Goal: Task Accomplishment & Management: Complete application form

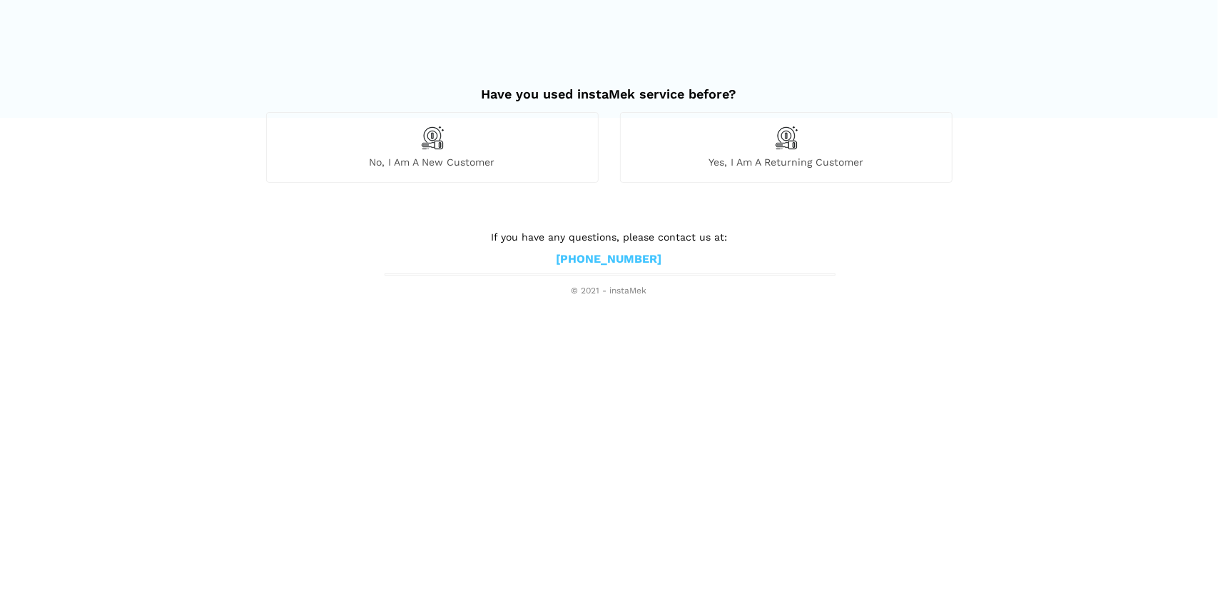
click at [435, 141] on img at bounding box center [432, 138] width 24 height 24
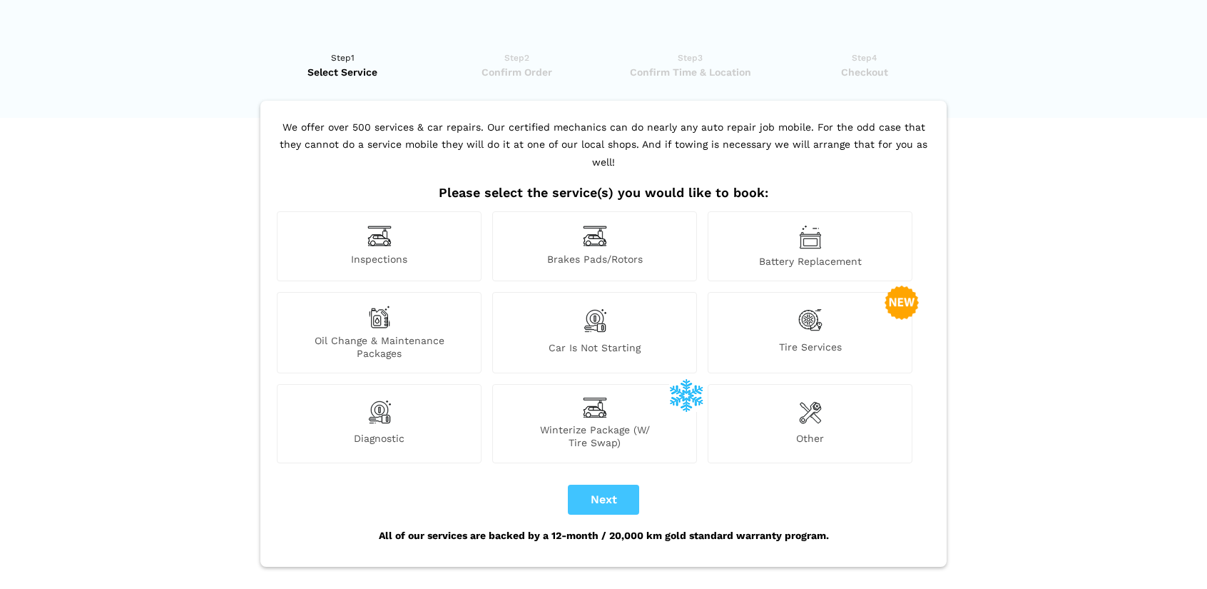
click at [822, 228] on div "Battery Replacement" at bounding box center [810, 246] width 205 height 70
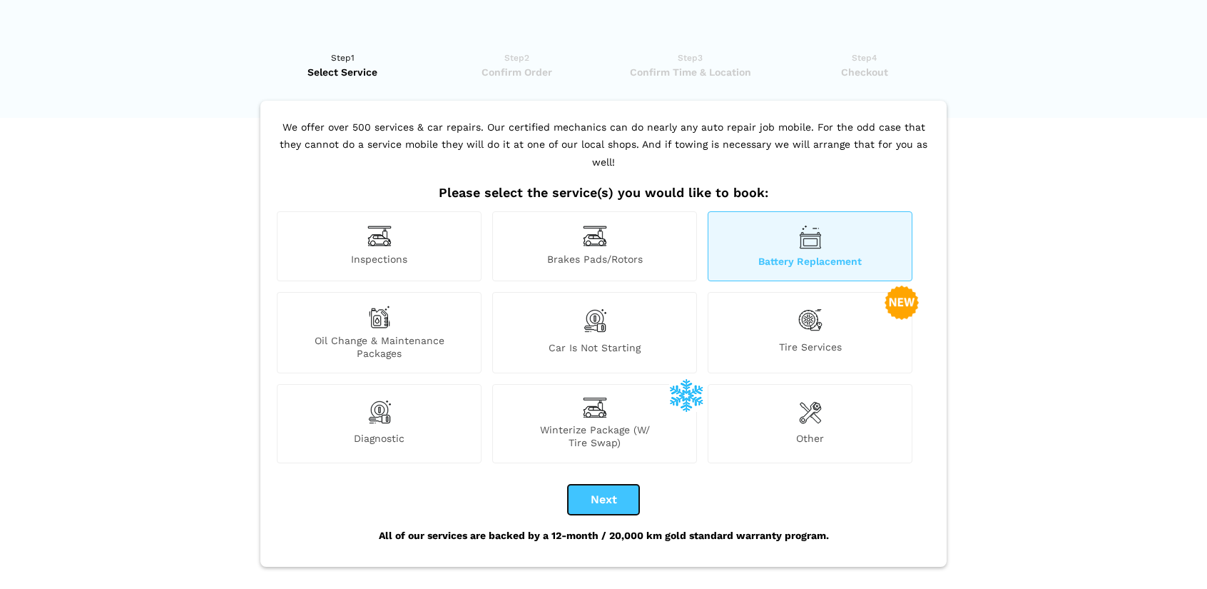
click at [596, 484] on button "Next" at bounding box center [603, 499] width 71 height 30
checkbox input "true"
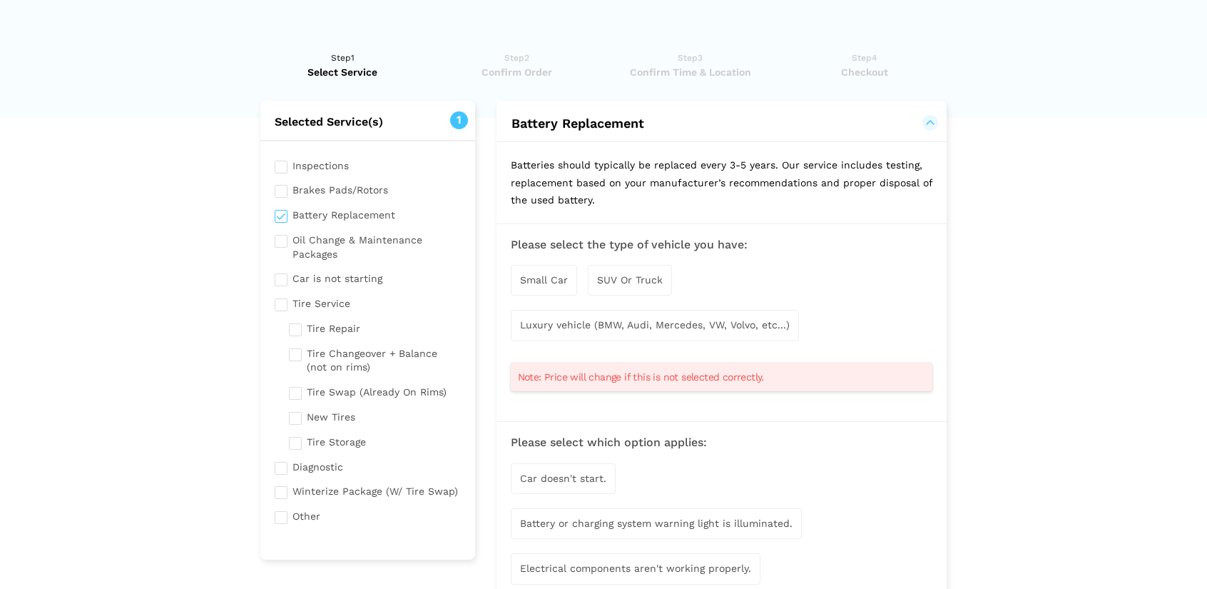
click at [638, 279] on span "SUV Or Truck" at bounding box center [630, 279] width 66 height 11
click at [562, 282] on span "Small Car" at bounding box center [544, 280] width 48 height 11
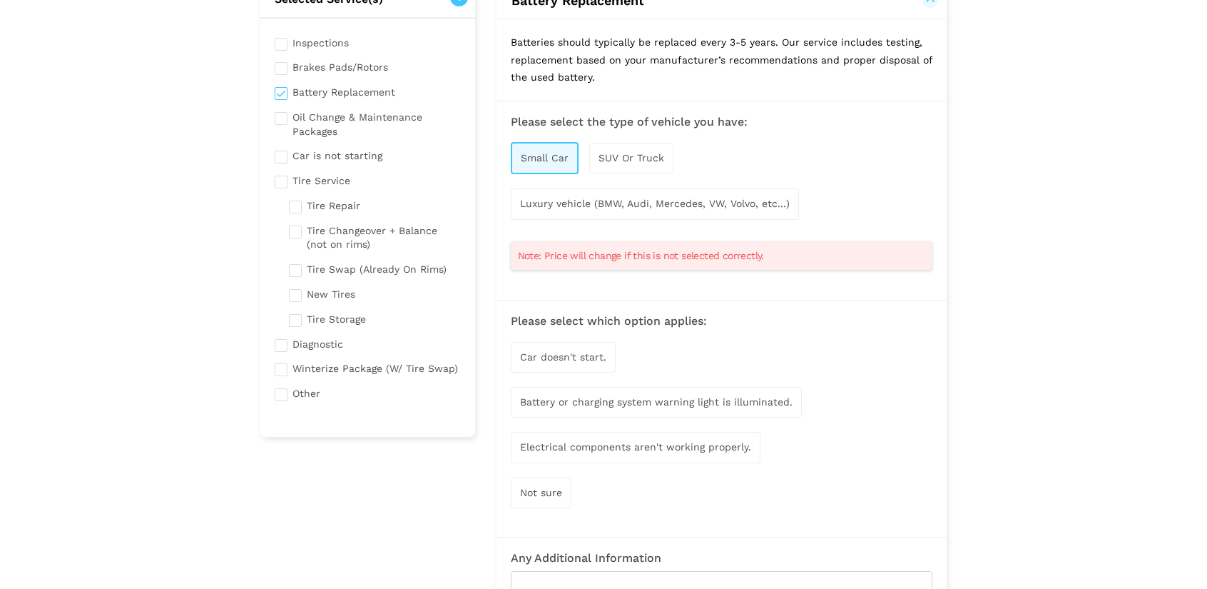
scroll to position [143, 0]
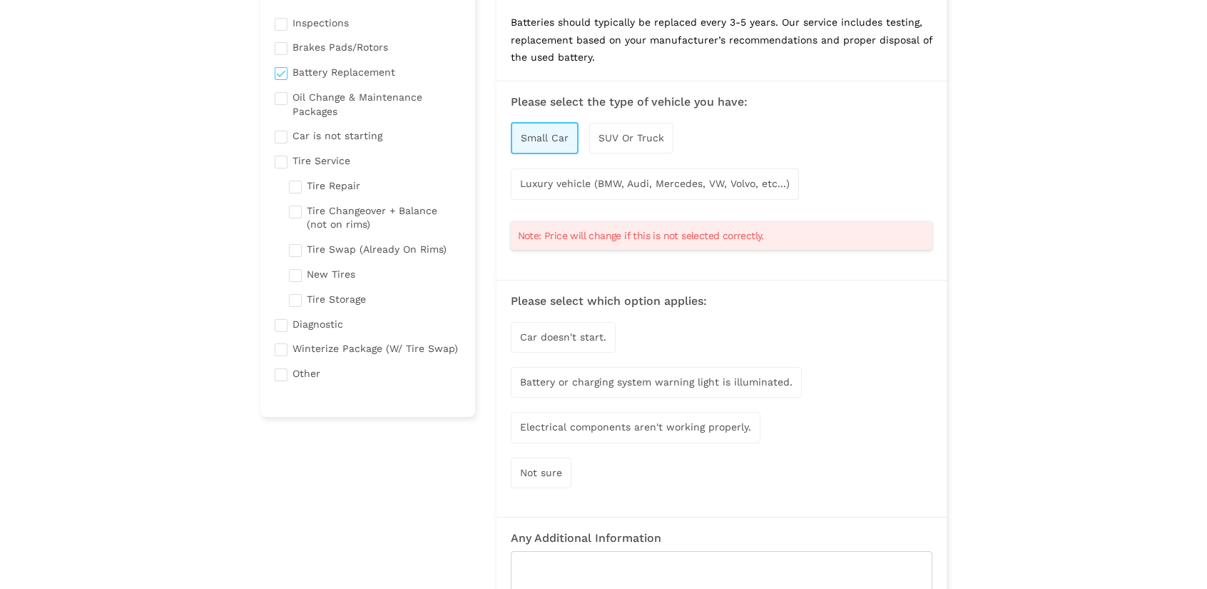
click at [623, 184] on span "Luxury vehicle (BMW, Audi, Mercedes, VW, Volvo, etc...)" at bounding box center [655, 183] width 270 height 11
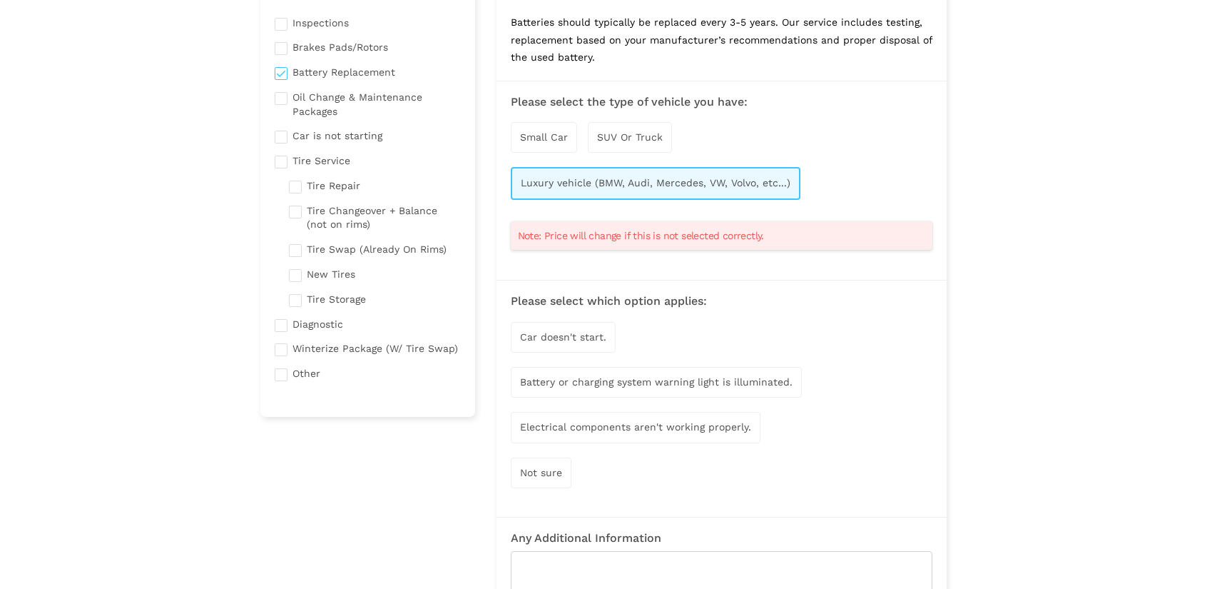
click at [552, 140] on span "Small Car" at bounding box center [544, 136] width 48 height 11
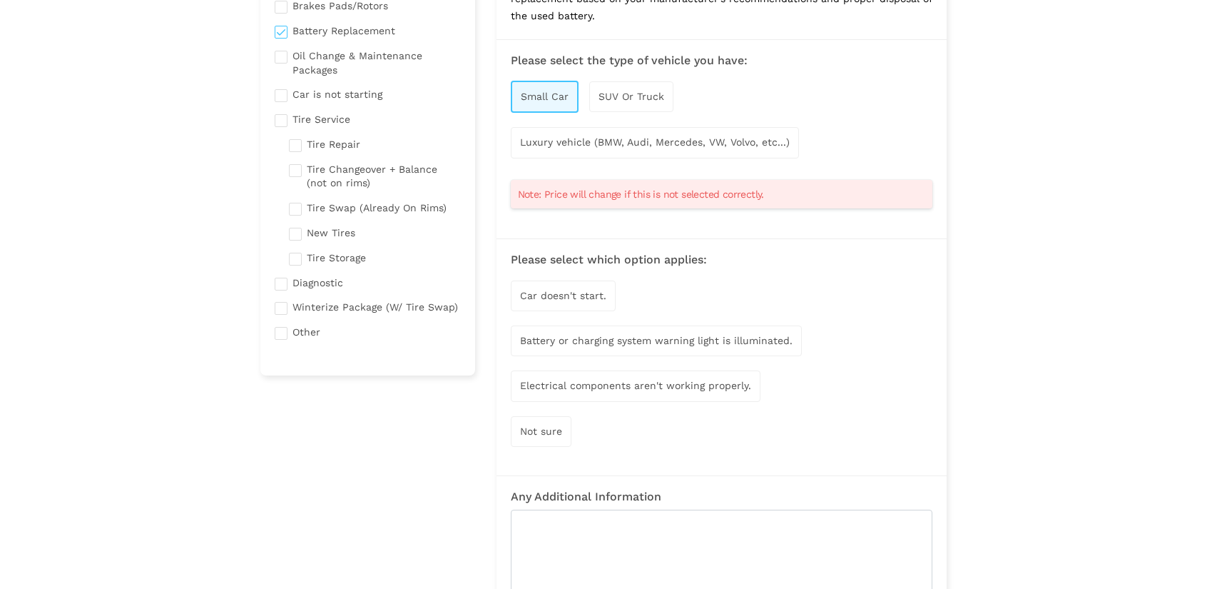
scroll to position [214, 0]
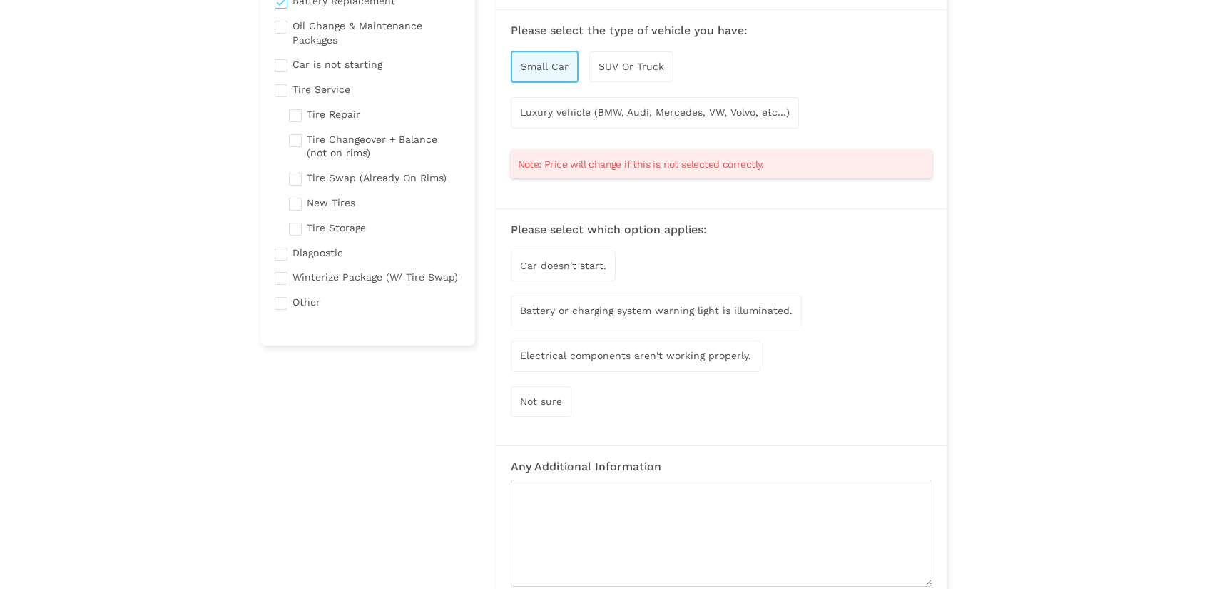
click at [578, 269] on span "Car doesn't start." at bounding box center [563, 265] width 86 height 11
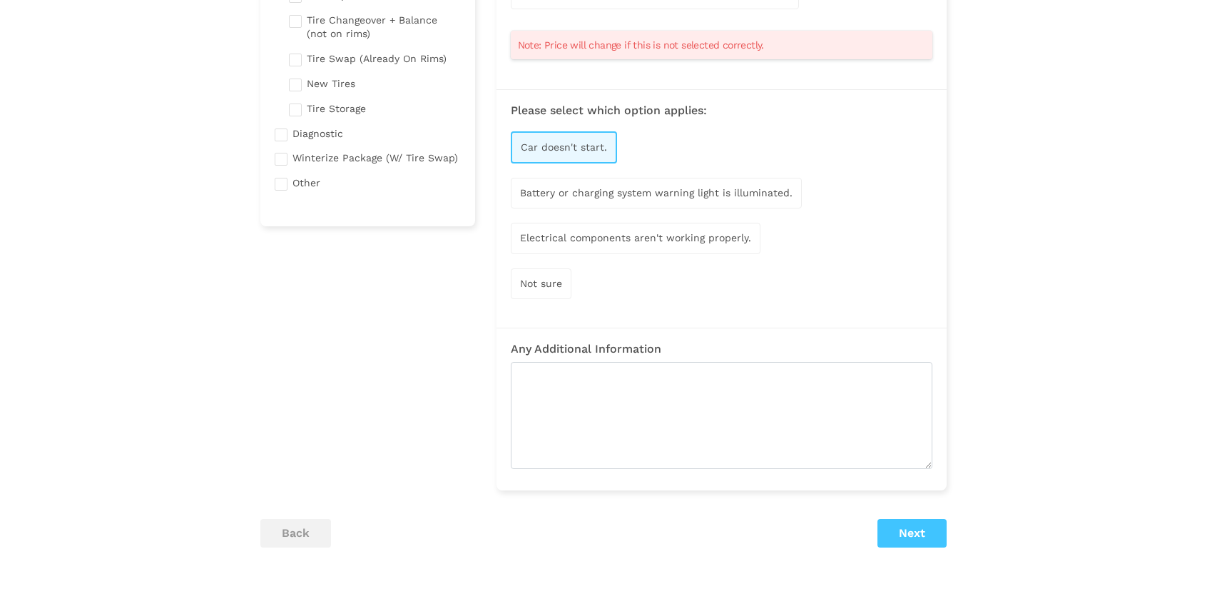
scroll to position [357, 0]
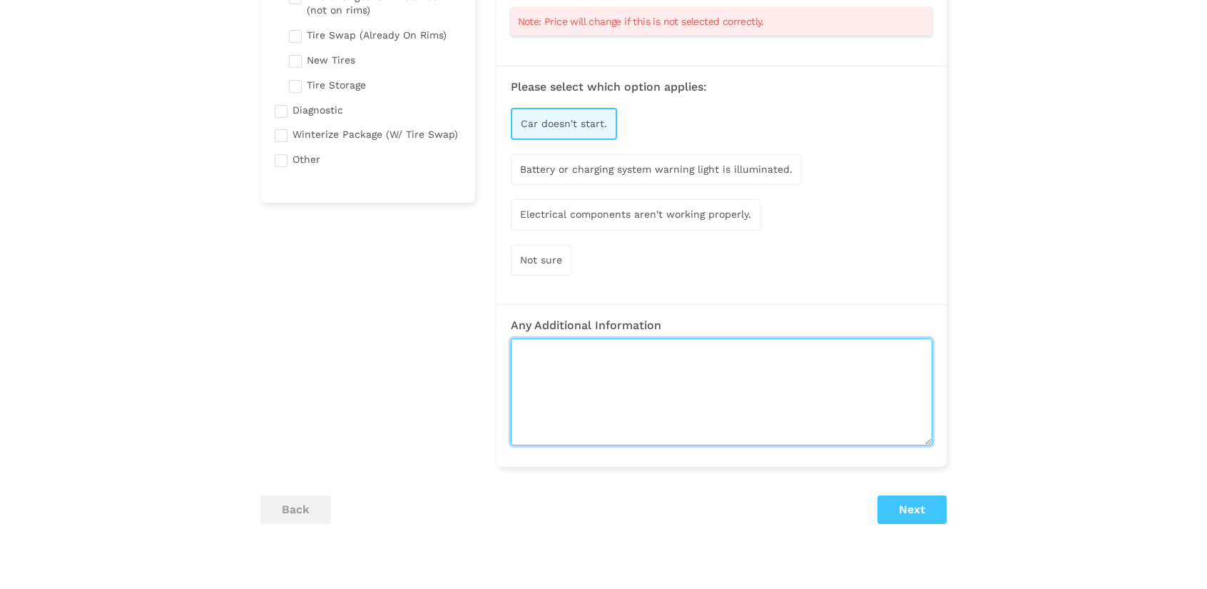
click at [673, 366] on textarea at bounding box center [722, 391] width 422 height 107
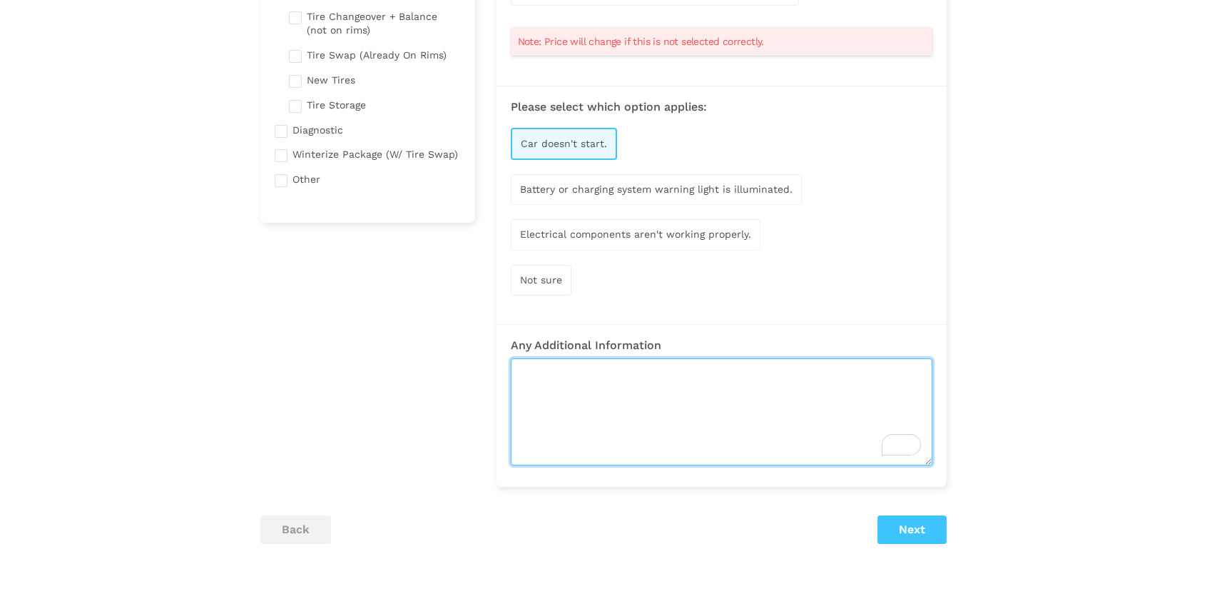
scroll to position [428, 0]
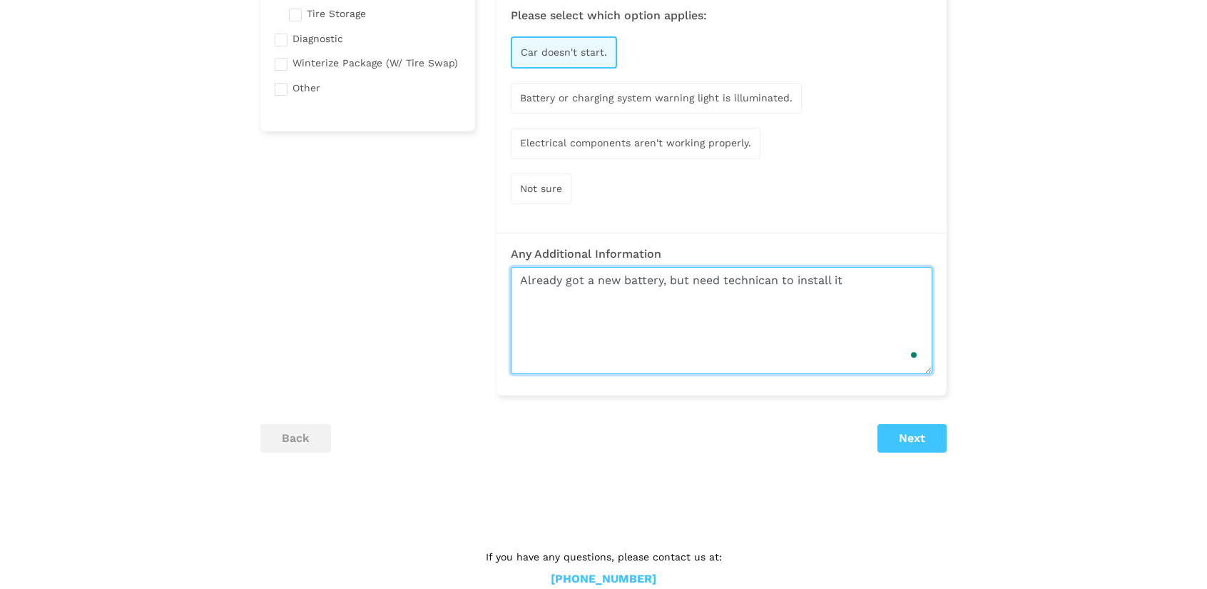
click at [667, 302] on textarea "Already got a new battery, but need technican to install it" at bounding box center [722, 320] width 422 height 107
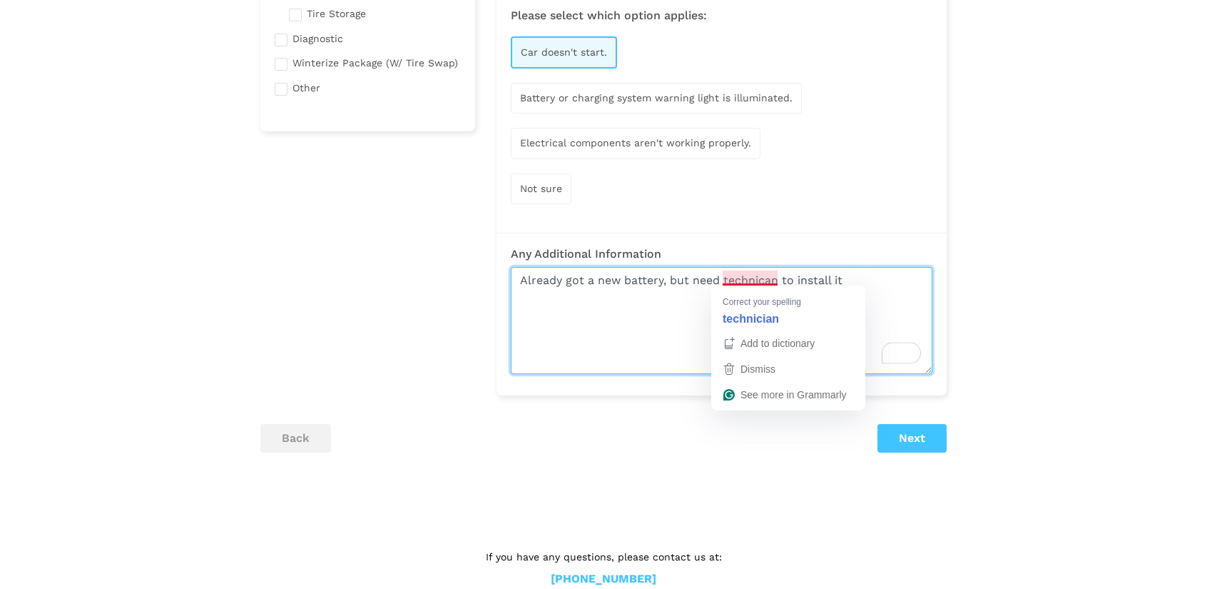
drag, startPoint x: 724, startPoint y: 275, endPoint x: 758, endPoint y: 275, distance: 34.2
click at [758, 275] on textarea "Already got a new battery, but need technican to install it" at bounding box center [722, 320] width 422 height 107
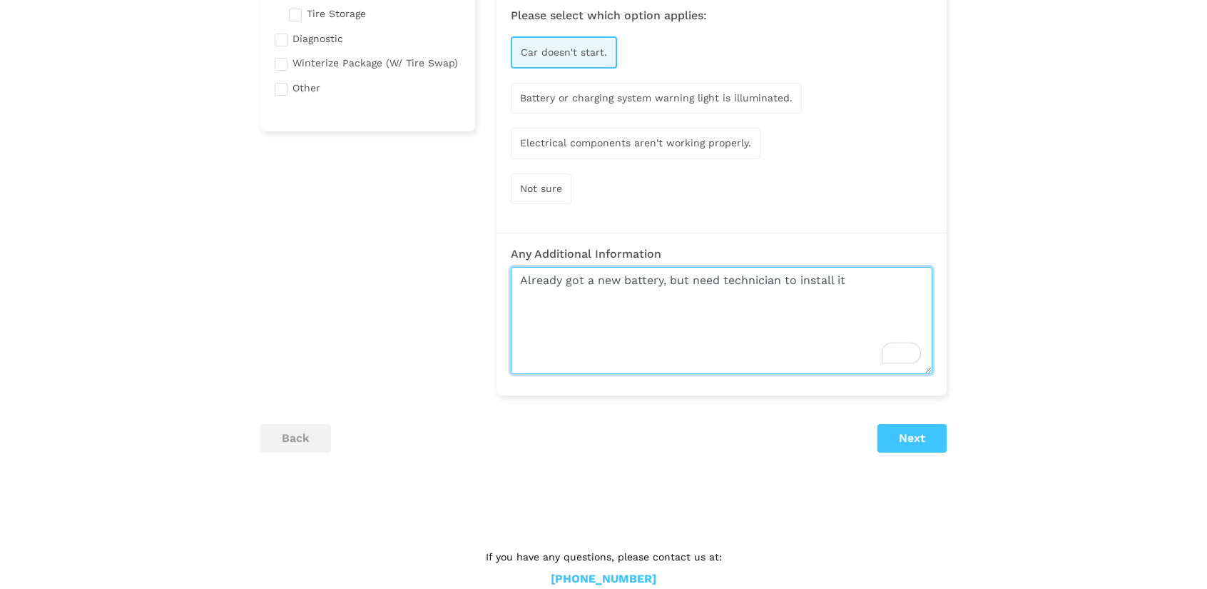
click at [723, 278] on textarea "Already got a new battery, but need technician to install it" at bounding box center [722, 320] width 422 height 107
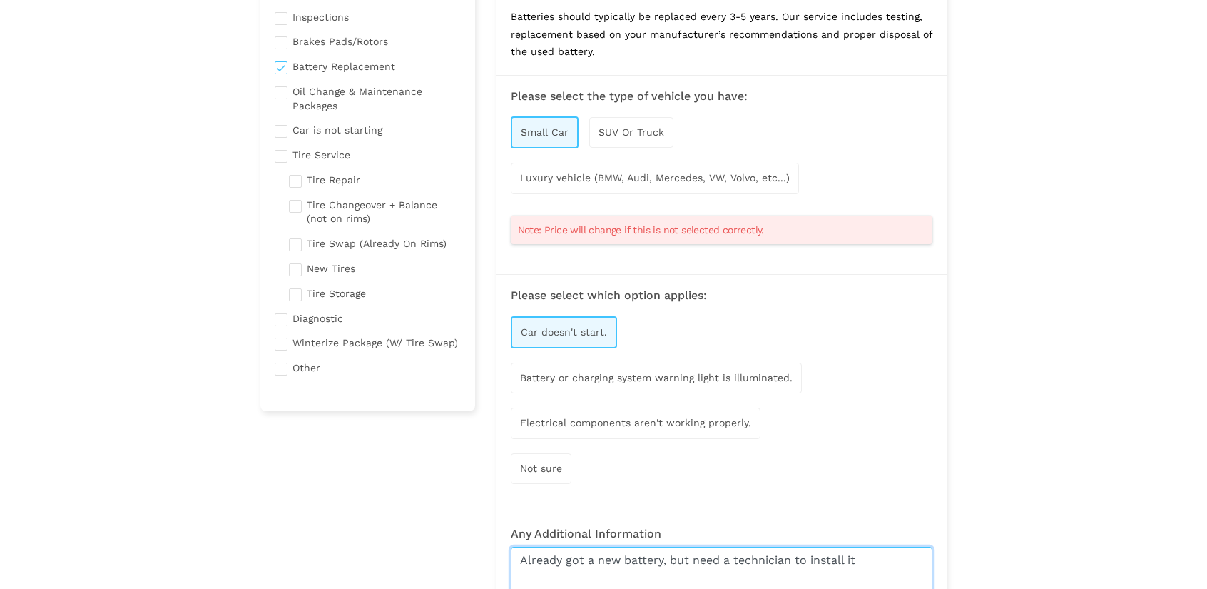
scroll to position [285, 0]
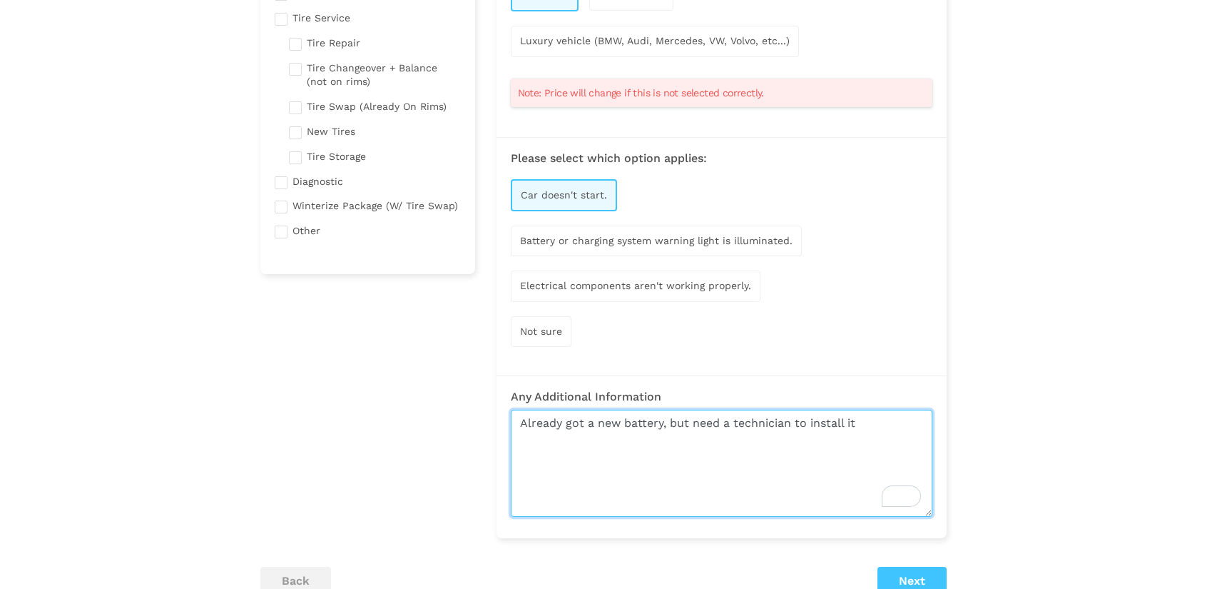
type textarea "Already got a new battery, but need a technician to install it"
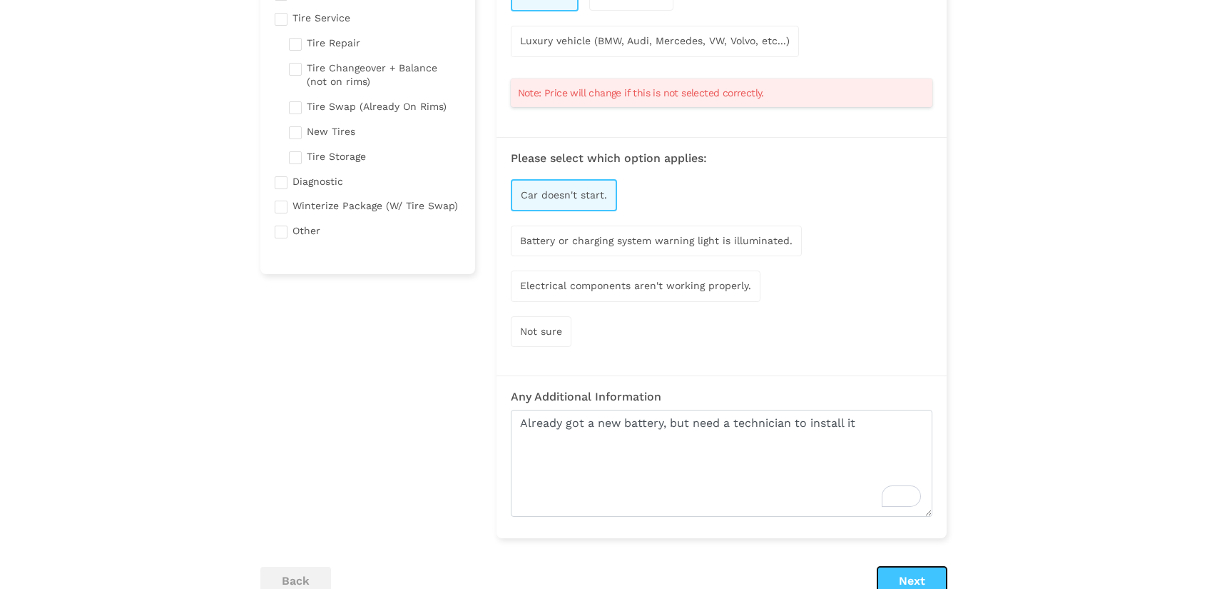
click at [928, 569] on button "Next" at bounding box center [911, 580] width 69 height 29
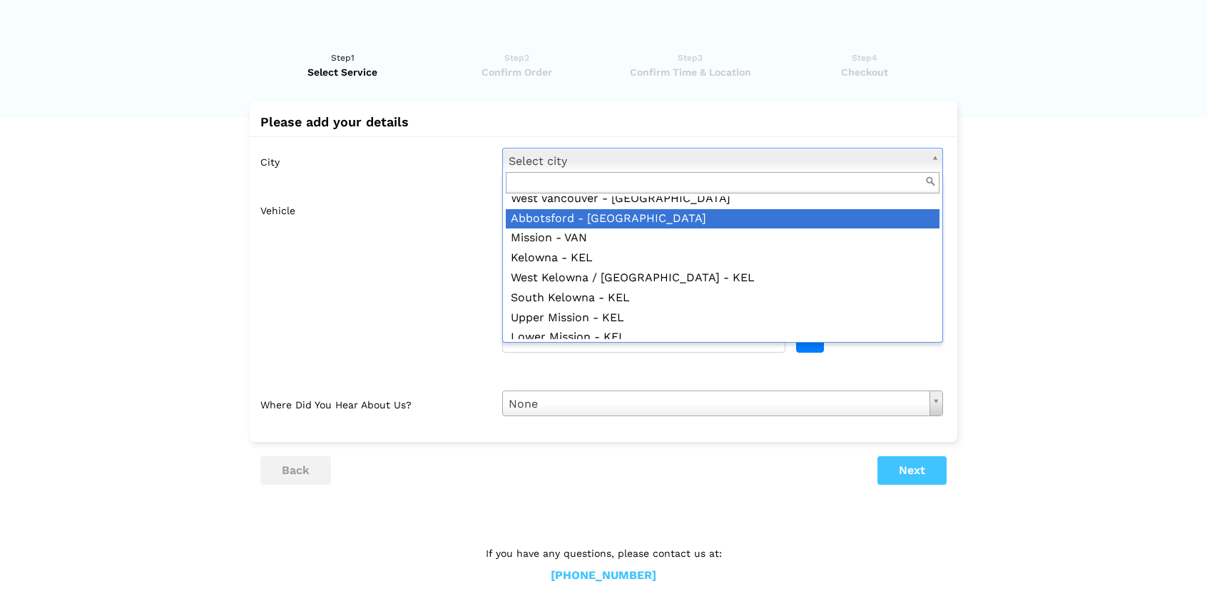
scroll to position [634, 0]
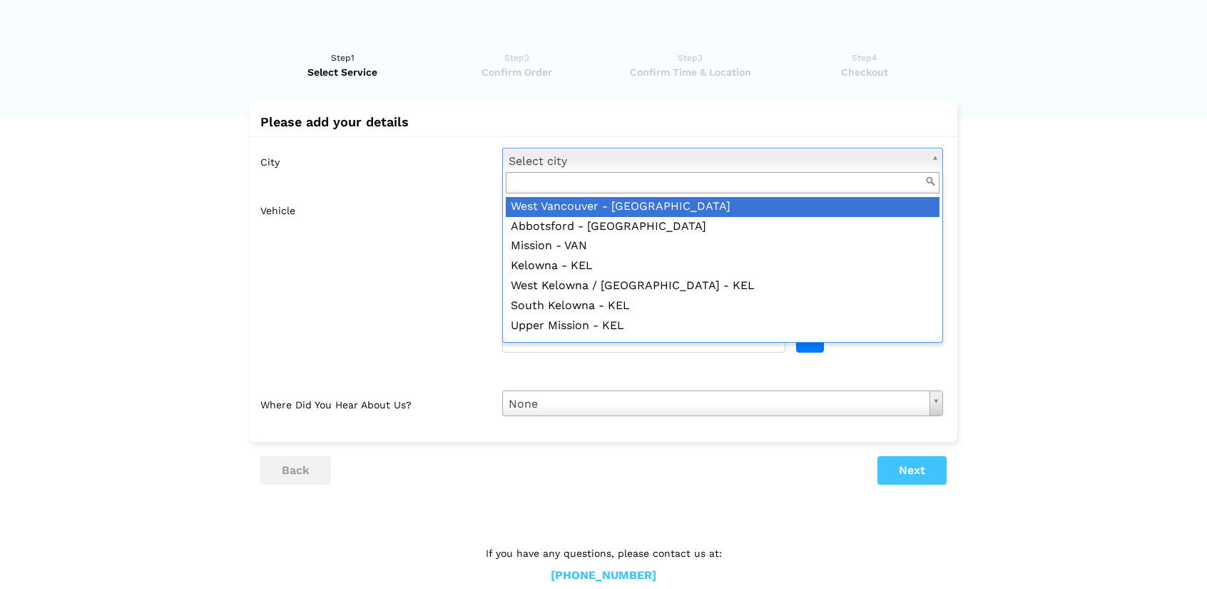
click at [578, 180] on input "text" at bounding box center [723, 183] width 434 height 22
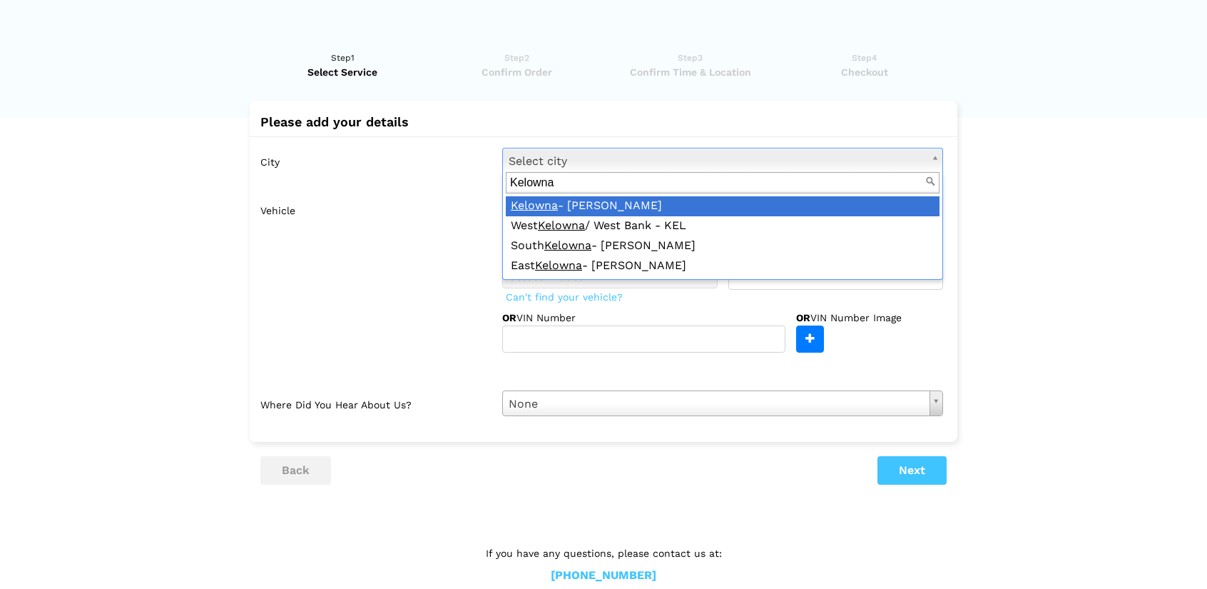
type input "Kelowna"
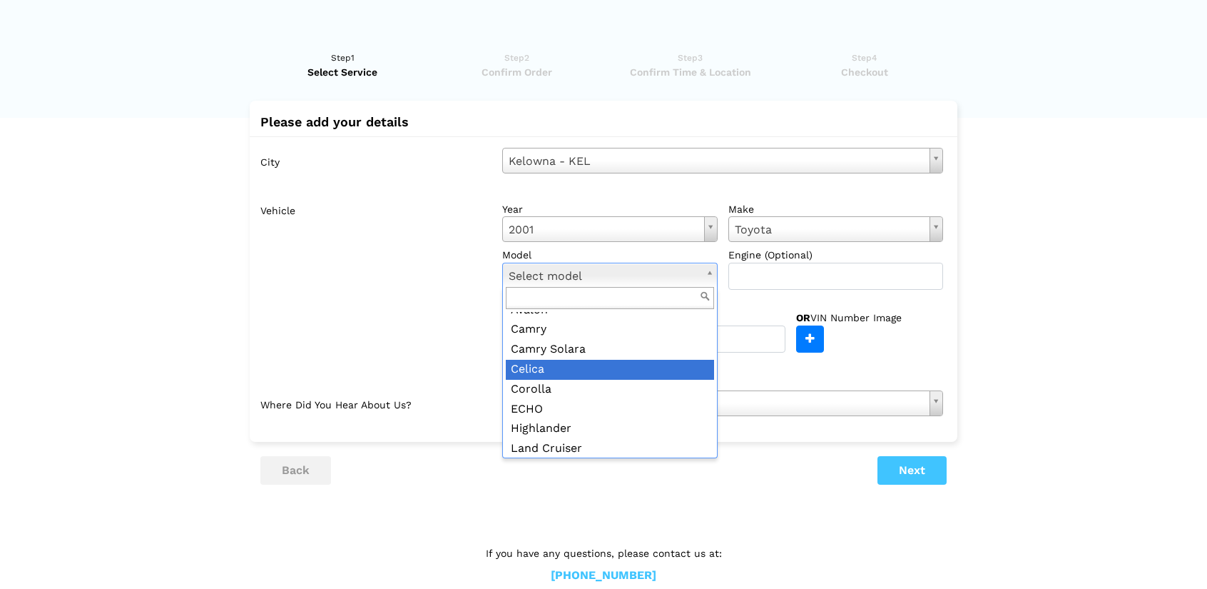
scroll to position [71, 0]
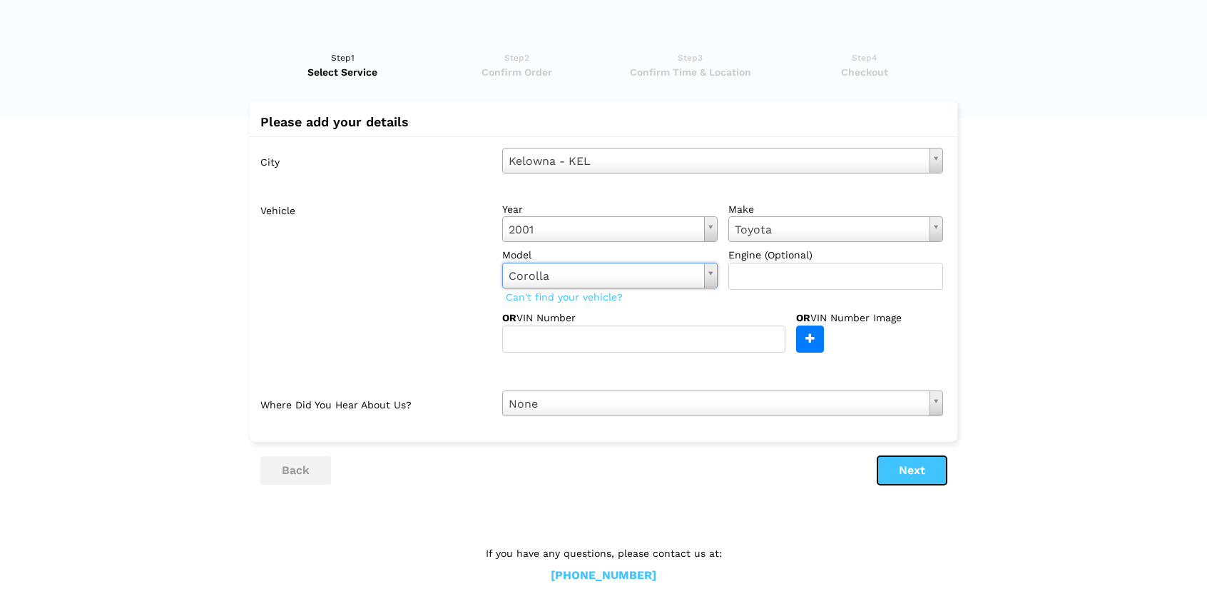
click at [902, 467] on button "Next" at bounding box center [911, 470] width 69 height 29
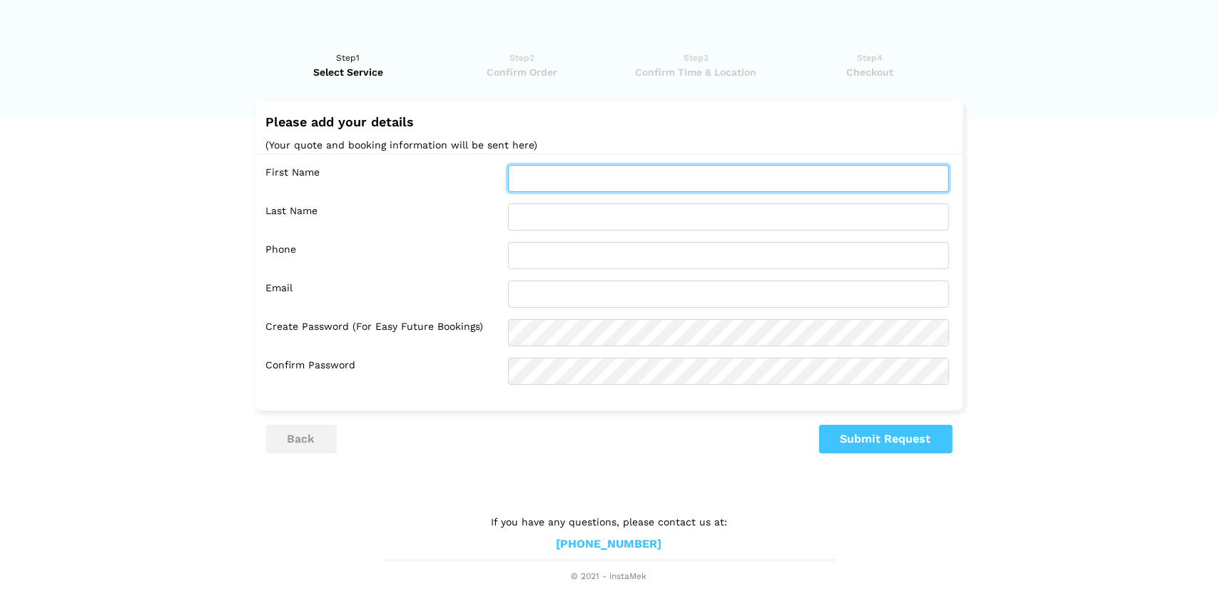
click at [559, 173] on input "text" at bounding box center [728, 178] width 441 height 27
type input "Ji'ao"
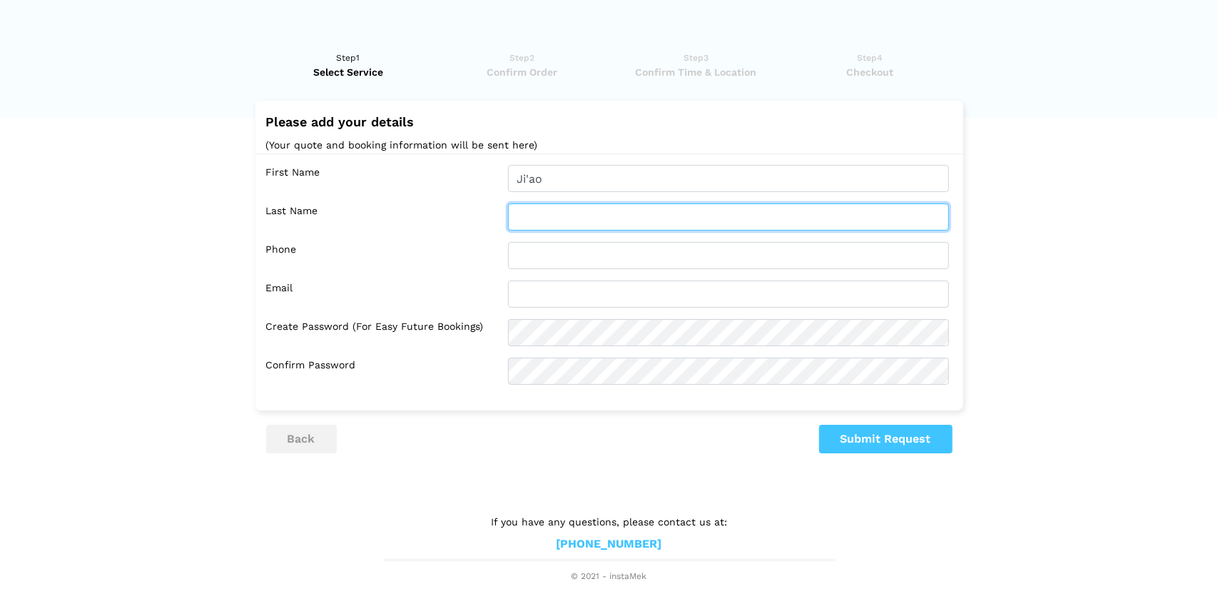
type input "Rui"
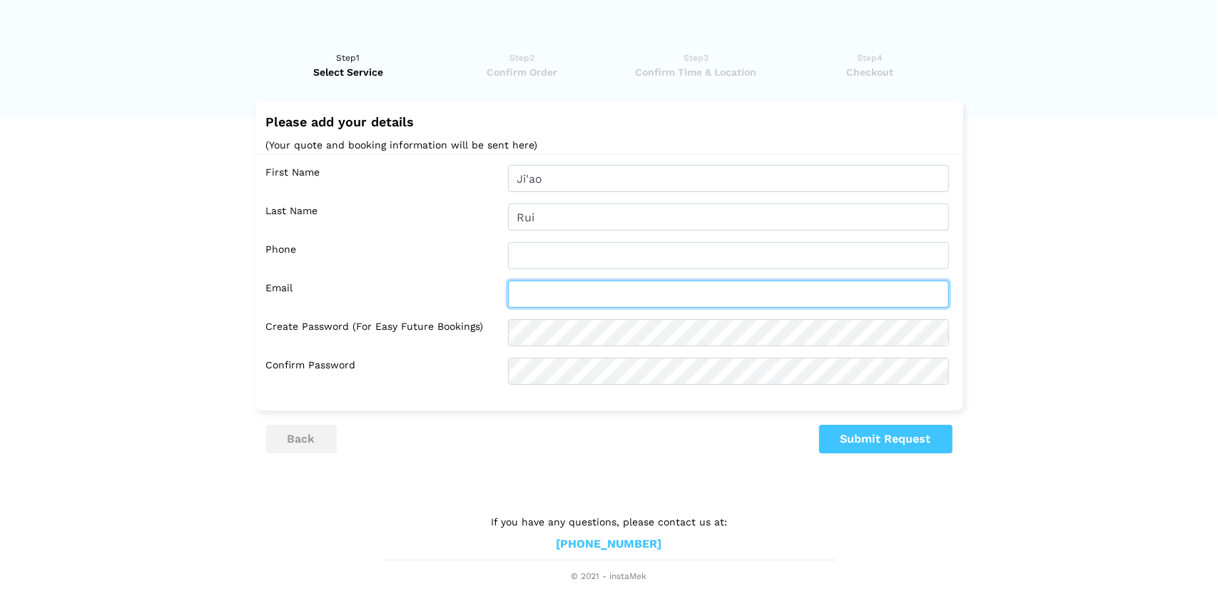
type input "[EMAIL_ADDRESS][DOMAIN_NAME]"
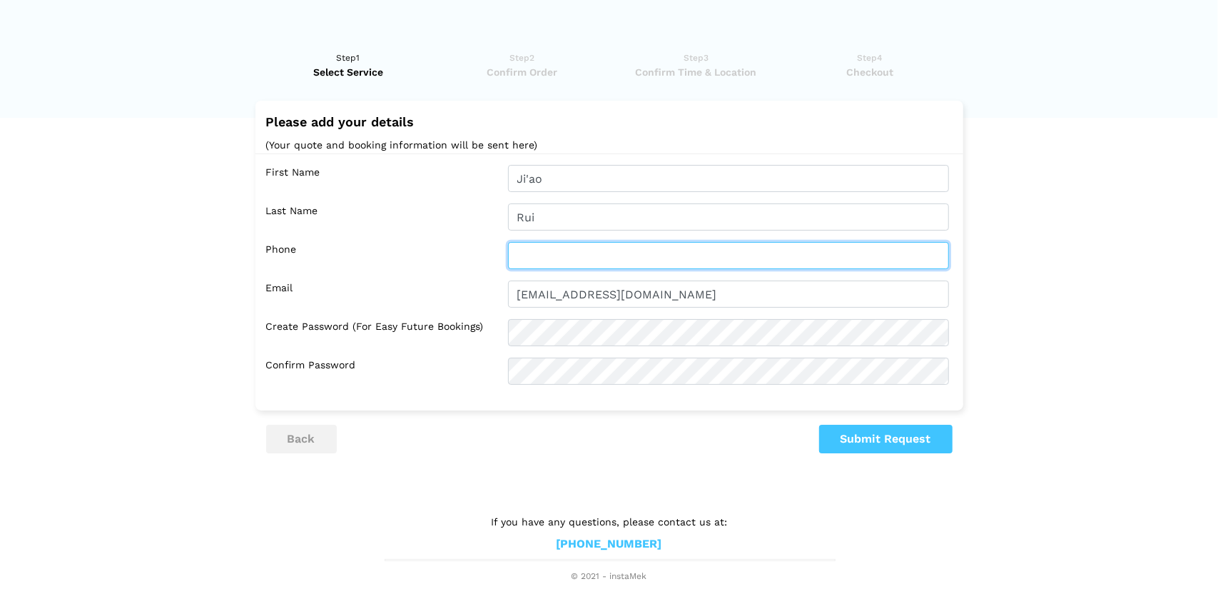
click at [566, 263] on input "text" at bounding box center [728, 255] width 441 height 27
type input "6048494145"
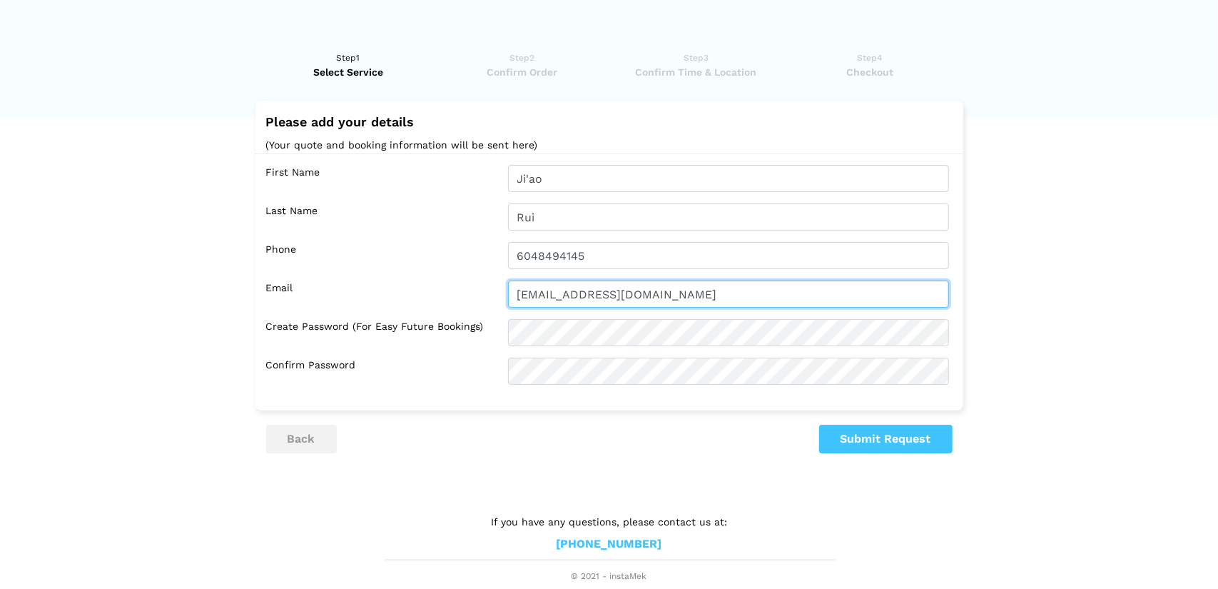
drag, startPoint x: 560, startPoint y: 296, endPoint x: 587, endPoint y: 296, distance: 27.1
click at [560, 296] on input "[EMAIL_ADDRESS][DOMAIN_NAME]" at bounding box center [728, 293] width 441 height 27
type input "[EMAIL_ADDRESS][DOMAIN_NAME]"
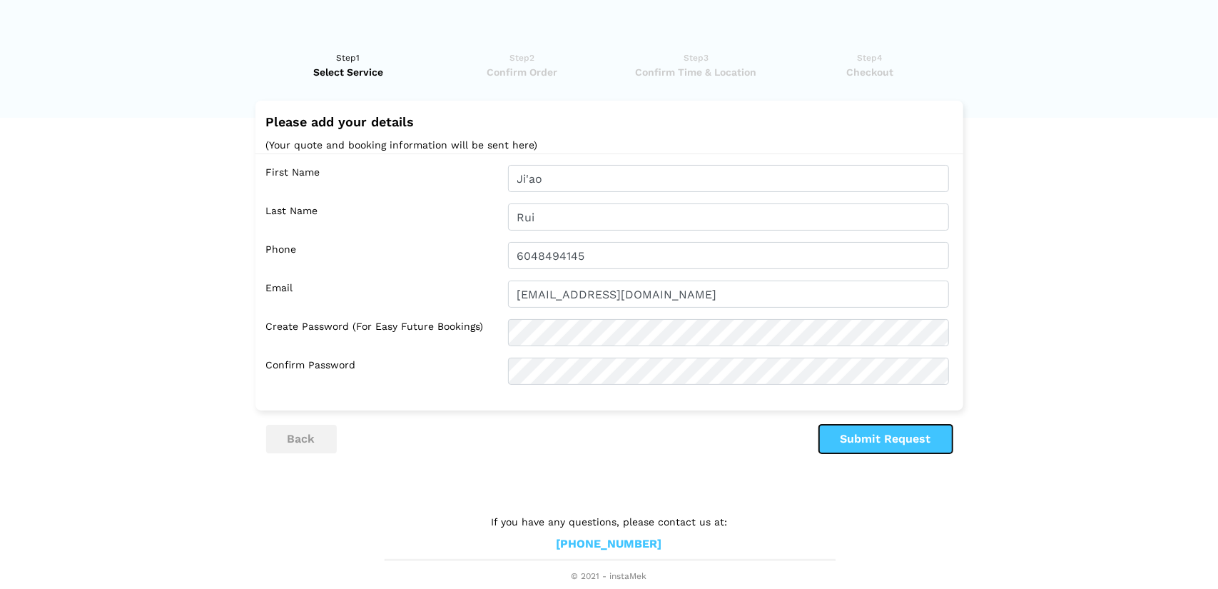
click at [864, 444] on button "Submit Request" at bounding box center [885, 438] width 133 height 29
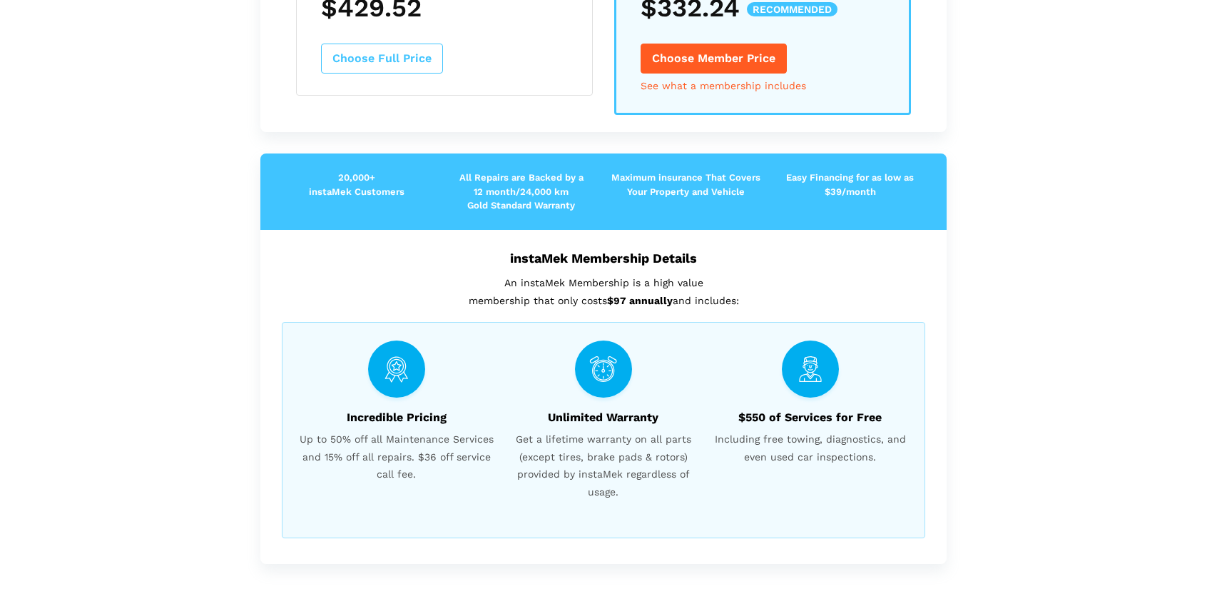
scroll to position [143, 0]
